Goal: Check status

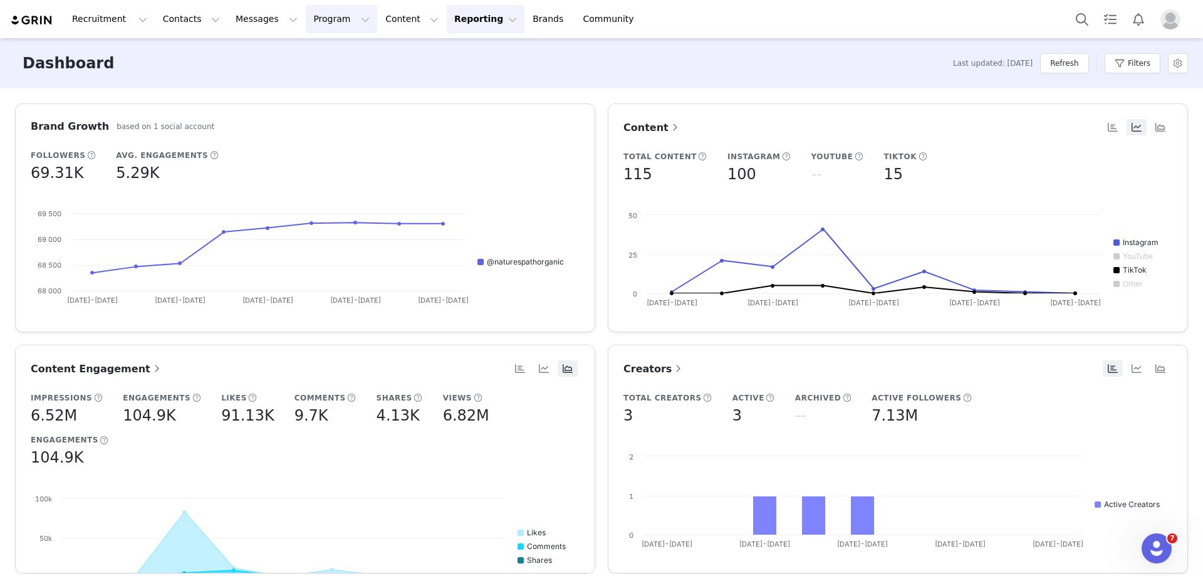
click at [318, 19] on button "Program Program" at bounding box center [341, 19] width 71 height 28
click at [314, 60] on p "Activations" at bounding box center [309, 55] width 48 height 13
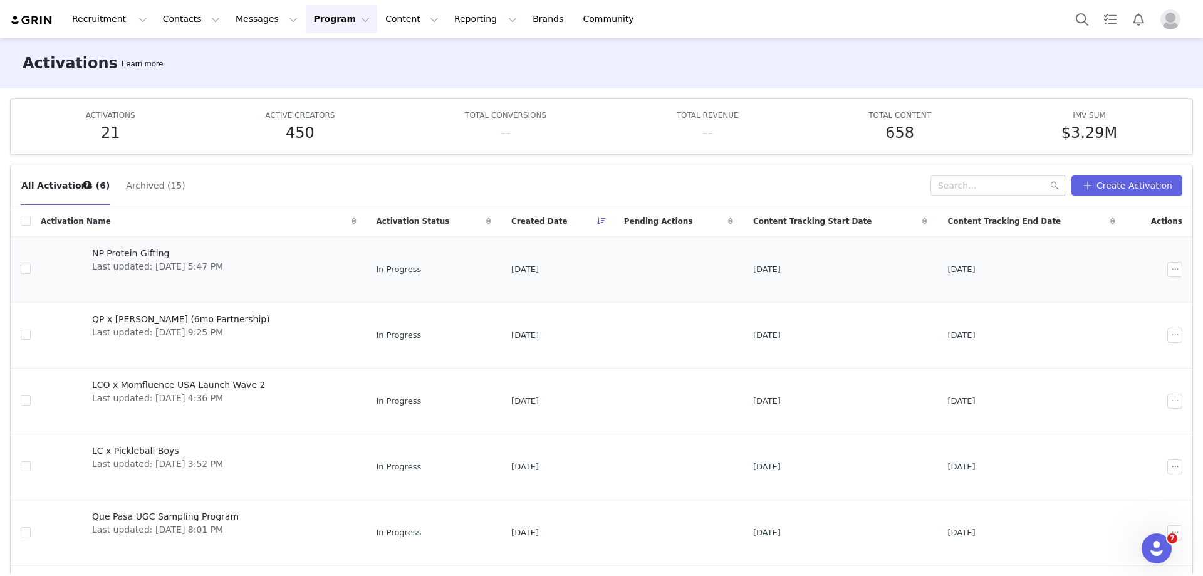
scroll to position [37, 0]
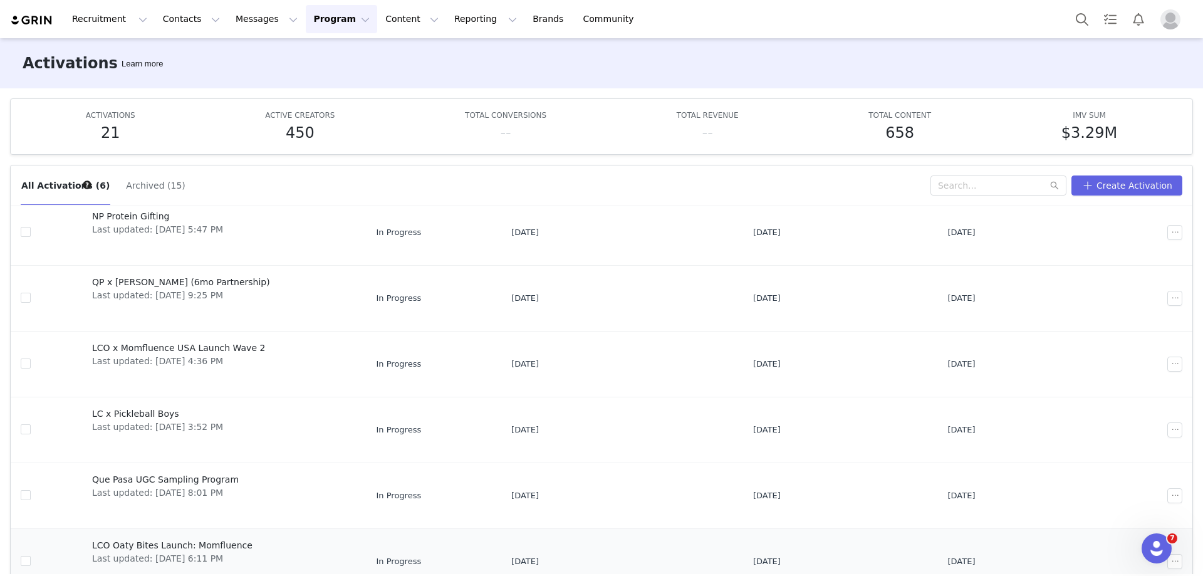
click at [196, 542] on span "LCO Oaty Bites Launch: Momfluence" at bounding box center [172, 545] width 160 height 13
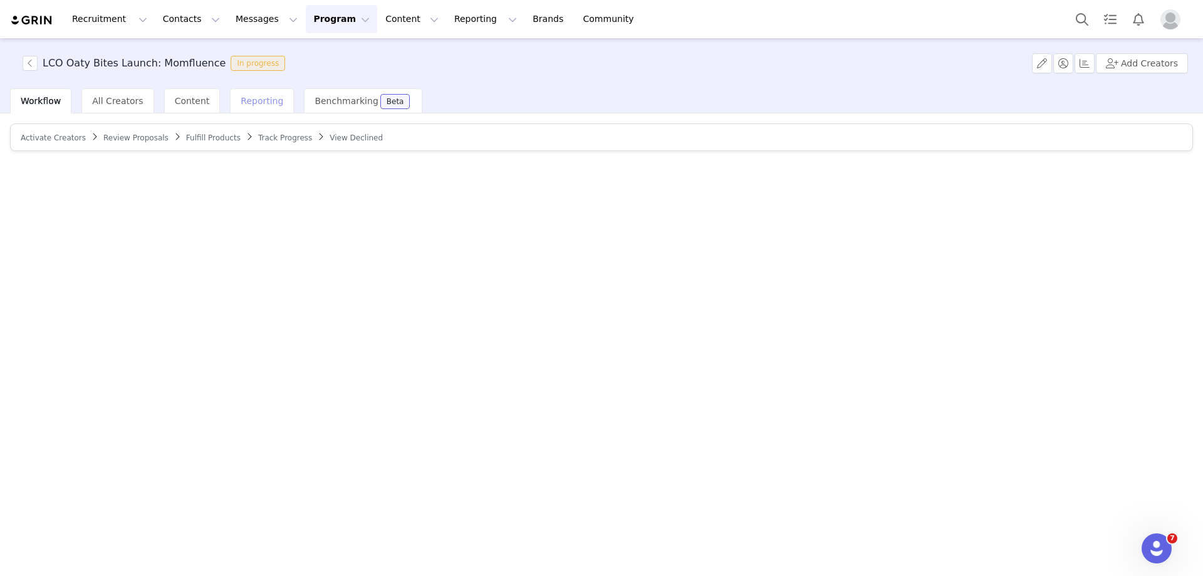
click at [244, 110] on div "Reporting" at bounding box center [262, 100] width 64 height 25
